Goal: Find specific fact: Find specific fact

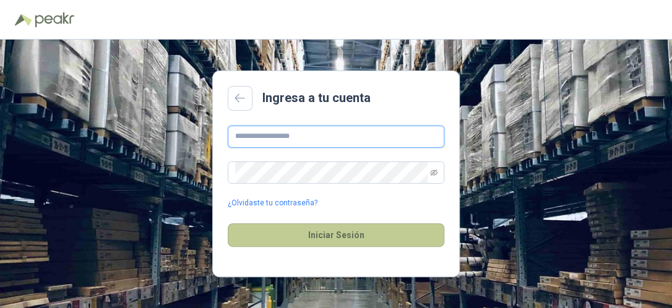
type input "**********"
click at [338, 236] on button "Iniciar Sesión" at bounding box center [336, 235] width 217 height 24
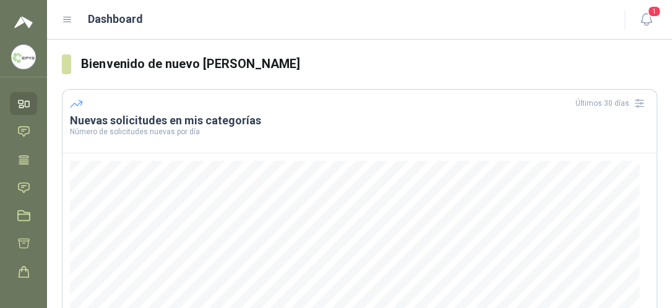
click at [32, 215] on ul "Inicio Chat Tareas Solicitudes Licitaciones Cotizar Órdenes de Compra Configura…" at bounding box center [23, 185] width 47 height 186
click at [27, 184] on icon at bounding box center [23, 187] width 13 height 13
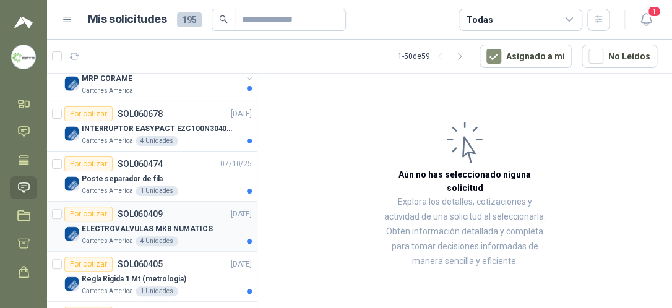
scroll to position [62, 0]
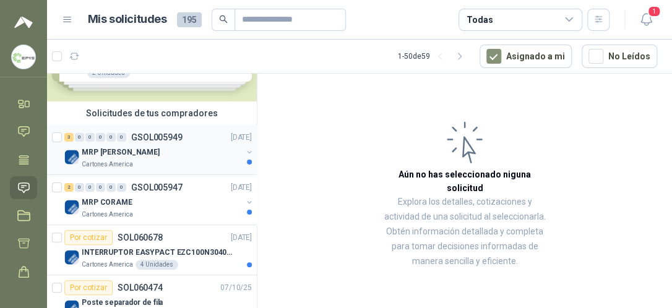
click at [171, 139] on p "GSOL005949" at bounding box center [156, 137] width 51 height 9
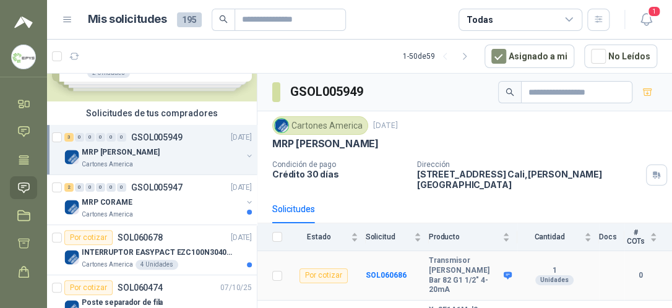
scroll to position [47, 0]
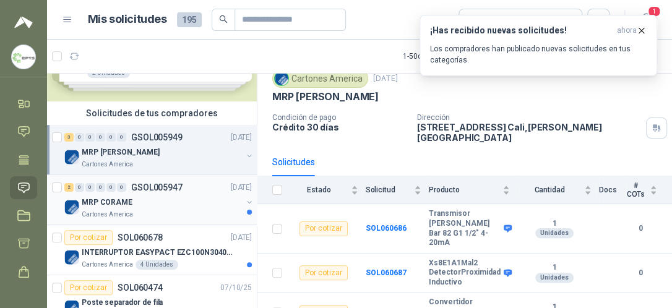
click at [169, 186] on p "GSOL005947" at bounding box center [156, 187] width 51 height 9
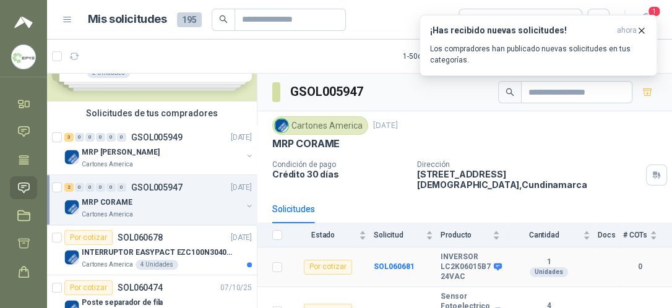
scroll to position [22, 0]
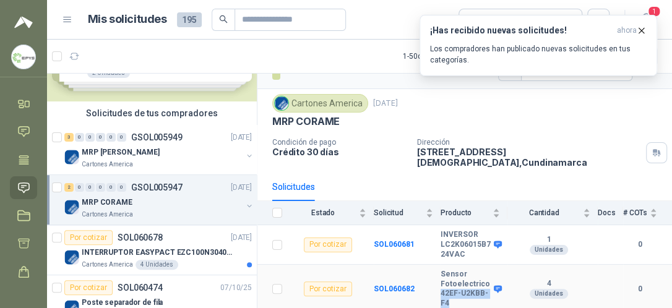
drag, startPoint x: 437, startPoint y: 291, endPoint x: 457, endPoint y: 304, distance: 23.7
click at [457, 304] on b "Sensor Fotoelectrico 42EF-U2KBB-F4" at bounding box center [465, 289] width 50 height 38
drag, startPoint x: 457, startPoint y: 304, endPoint x: 443, endPoint y: 292, distance: 18.0
copy b "42EF-U2KBB-F4"
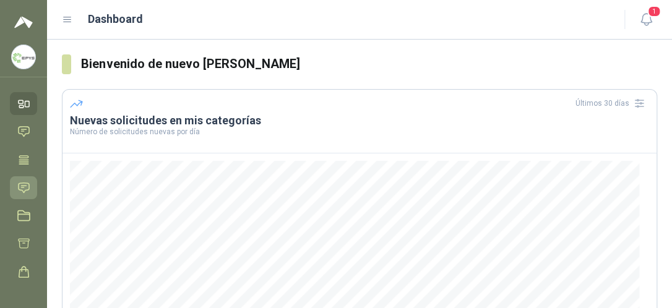
click at [30, 191] on icon at bounding box center [23, 187] width 13 height 13
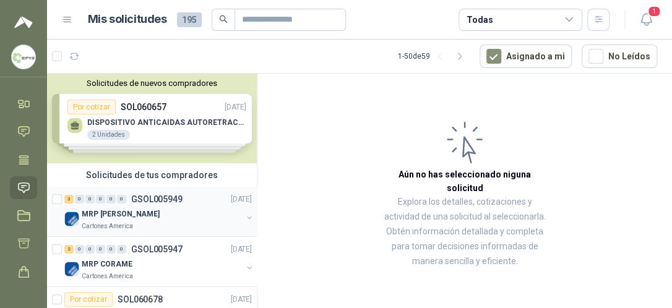
click at [150, 200] on p "GSOL005949" at bounding box center [156, 199] width 51 height 9
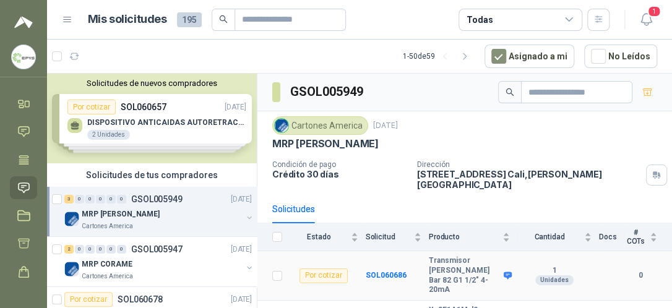
scroll to position [47, 0]
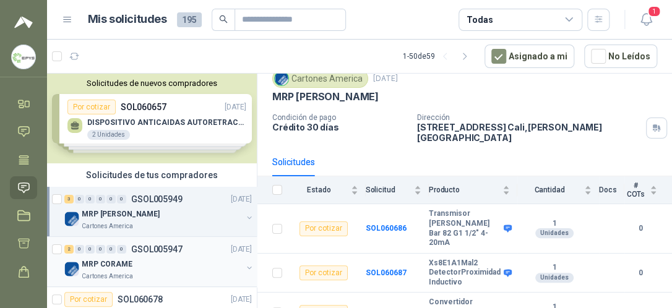
click at [157, 249] on p "GSOL005947" at bounding box center [156, 249] width 51 height 9
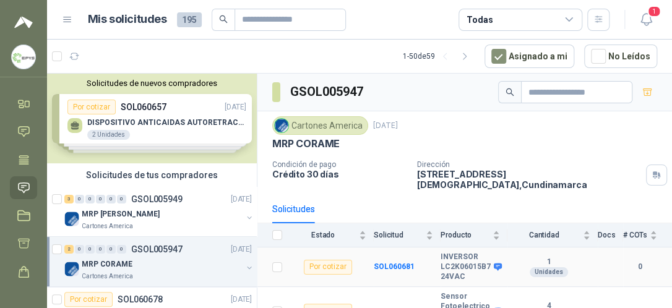
scroll to position [22, 0]
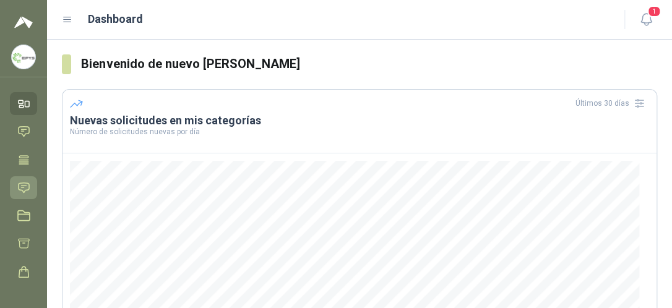
click at [21, 187] on icon at bounding box center [23, 187] width 13 height 13
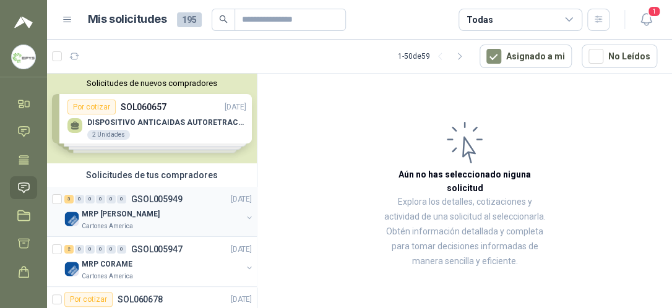
click at [160, 197] on p "GSOL005949" at bounding box center [156, 199] width 51 height 9
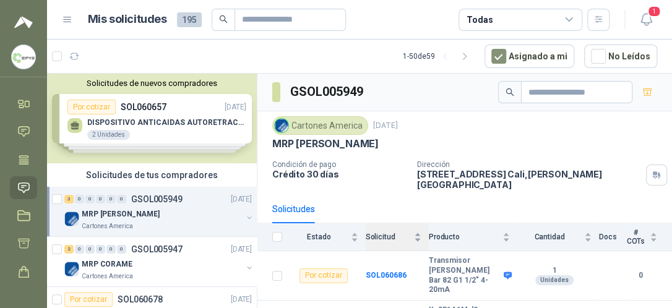
scroll to position [47, 0]
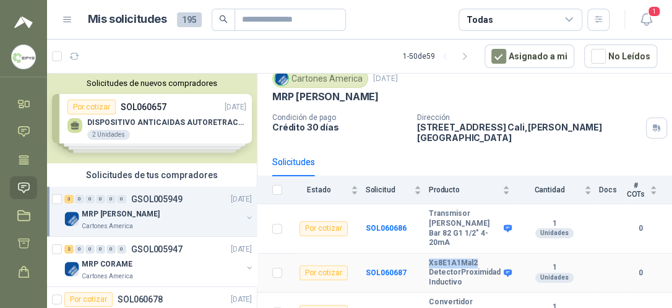
drag, startPoint x: 424, startPoint y: 242, endPoint x: 475, endPoint y: 242, distance: 51.3
click at [475, 254] on tr "Por cotizar SOL060687 Xs8E1A1Mal2 DetectorProximidad Inductivo 1 Unidades 0" at bounding box center [464, 274] width 414 height 40
drag, startPoint x: 475, startPoint y: 242, endPoint x: 448, endPoint y: 244, distance: 27.2
click at [448, 259] on b "Xs8E1A1Mal2 DetectorProximidad Inductivo" at bounding box center [465, 273] width 72 height 29
copy tr "Xs8E1A1Mal2"
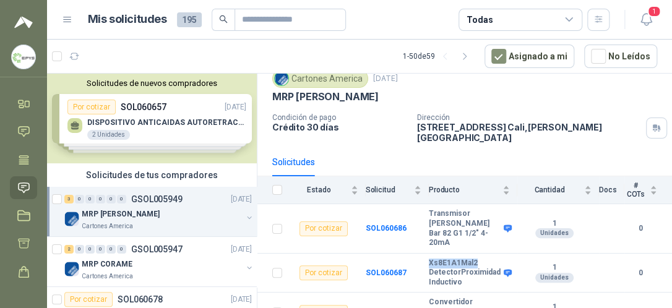
click at [168, 219] on div "MRP [PERSON_NAME]" at bounding box center [162, 214] width 160 height 15
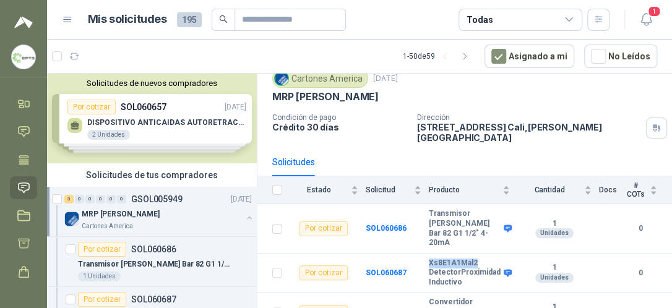
scroll to position [4, 0]
